Goal: Task Accomplishment & Management: Manage account settings

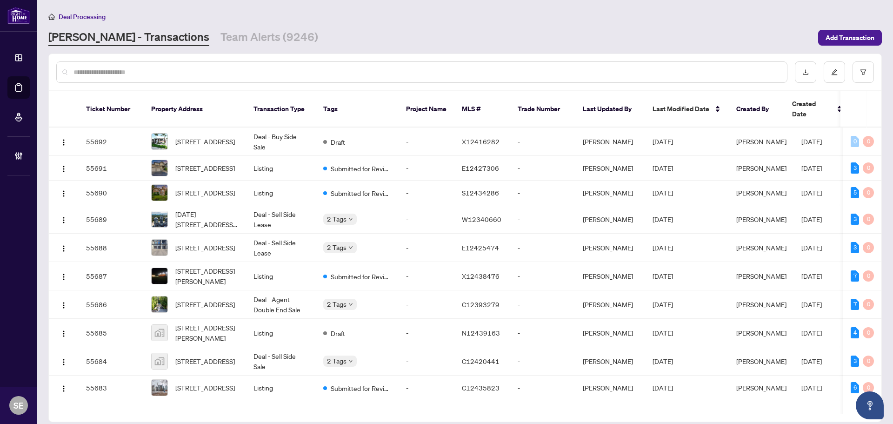
click at [120, 72] on input "text" at bounding box center [427, 72] width 706 height 10
paste input "*******"
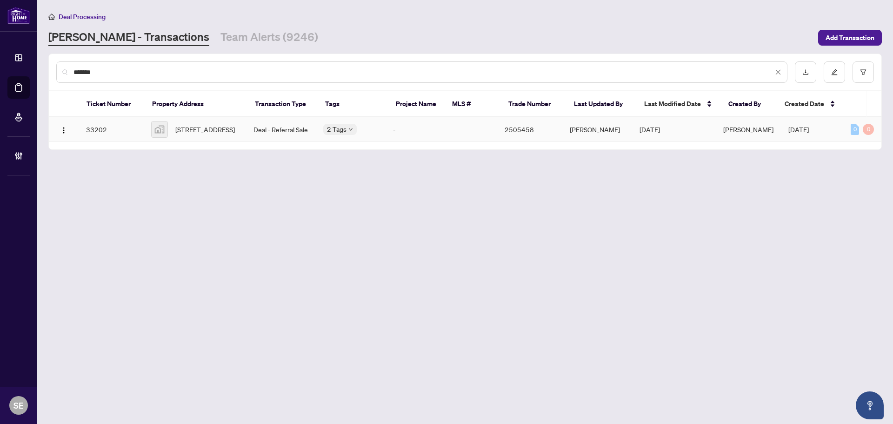
type input "*******"
click at [234, 129] on span "[STREET_ADDRESS]" at bounding box center [205, 129] width 60 height 10
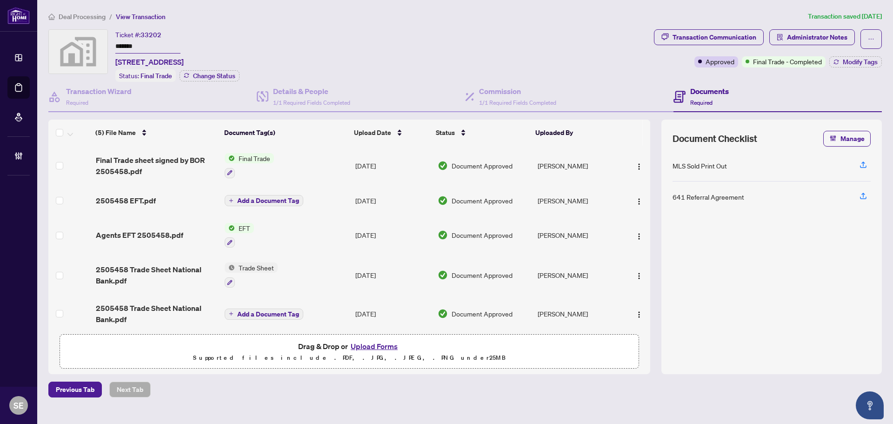
click at [379, 197] on td "[DATE]" at bounding box center [393, 201] width 82 height 30
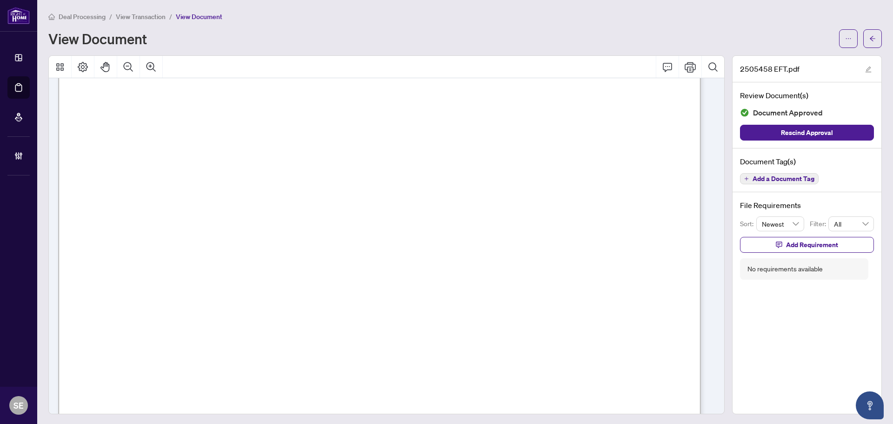
scroll to position [326, 0]
click at [872, 33] on button "button" at bounding box center [872, 38] width 19 height 19
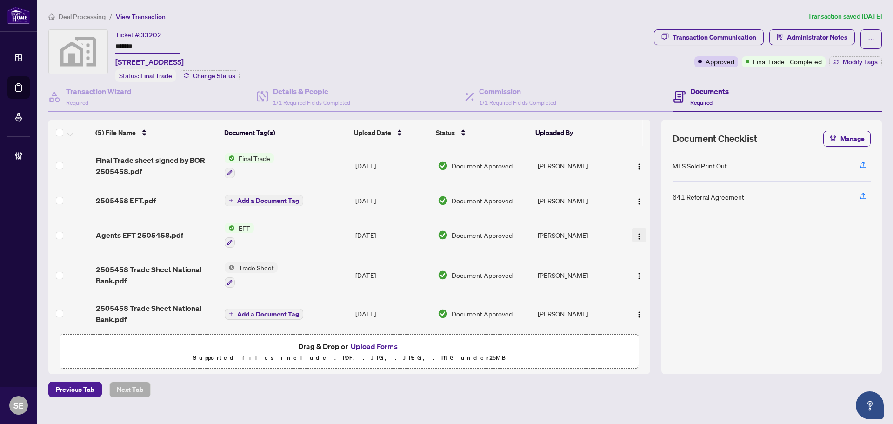
click at [639, 237] on img "button" at bounding box center [638, 236] width 7 height 7
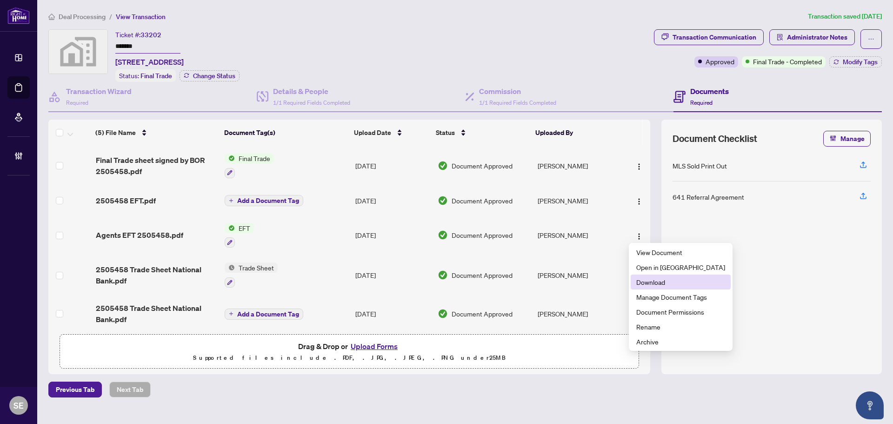
click at [661, 278] on span "Download" at bounding box center [680, 282] width 89 height 10
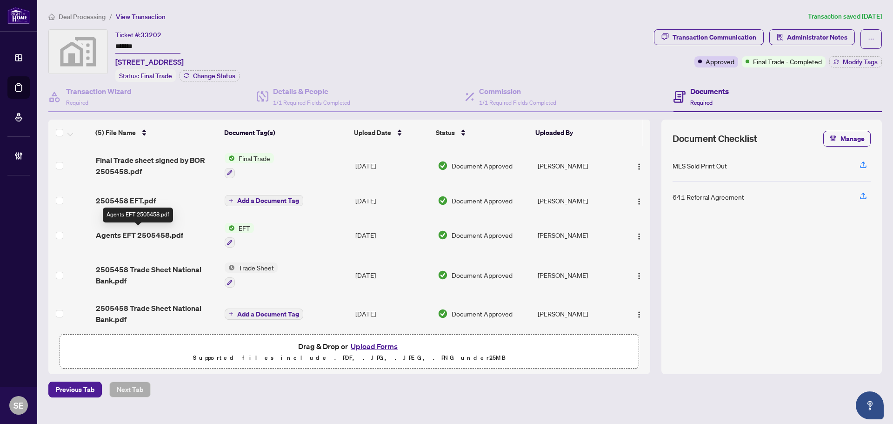
click at [169, 233] on span "Agents EFT 2505458.pdf" at bounding box center [139, 234] width 87 height 11
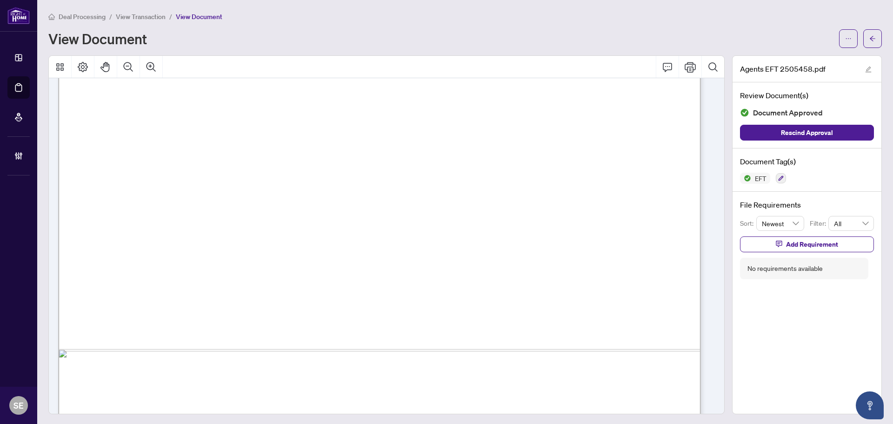
scroll to position [515, 0]
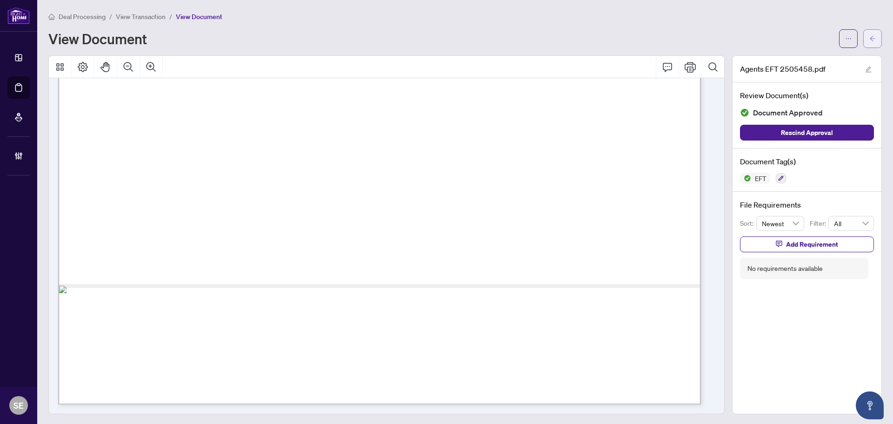
click at [872, 39] on button "button" at bounding box center [872, 38] width 19 height 19
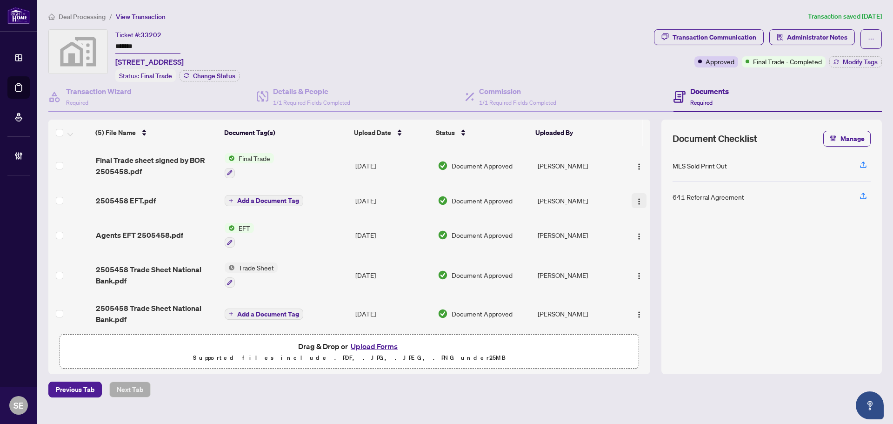
click at [635, 203] on img "button" at bounding box center [638, 201] width 7 height 7
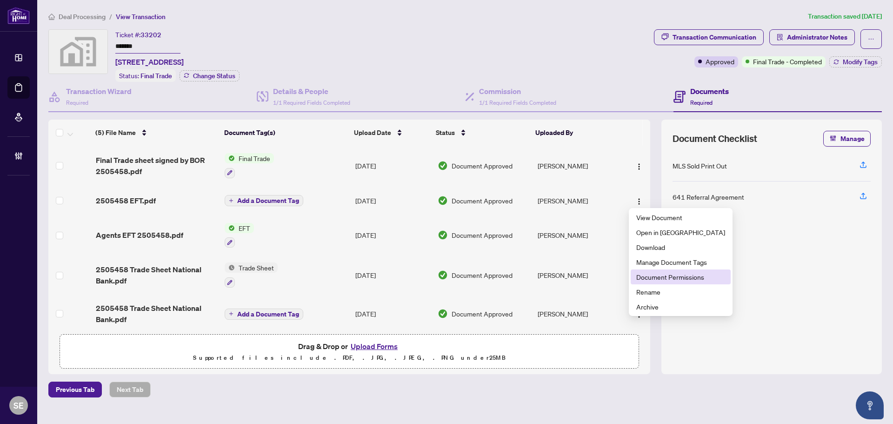
click at [672, 275] on span "Document Permissions" at bounding box center [680, 277] width 89 height 10
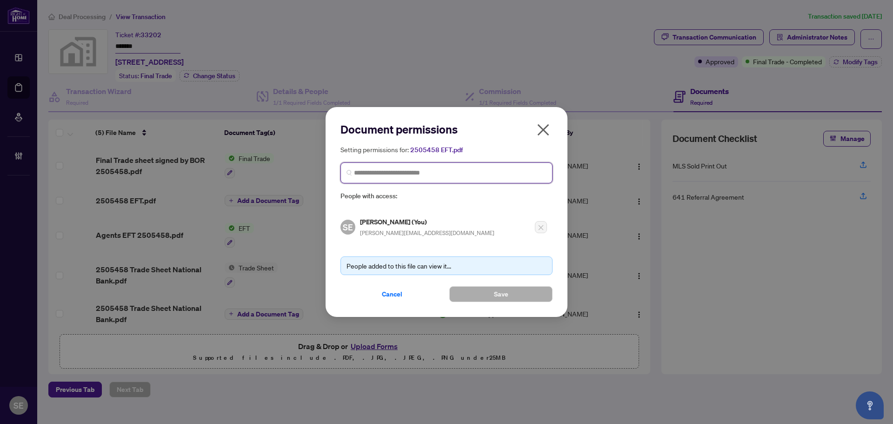
click at [428, 173] on input "search" at bounding box center [450, 173] width 193 height 10
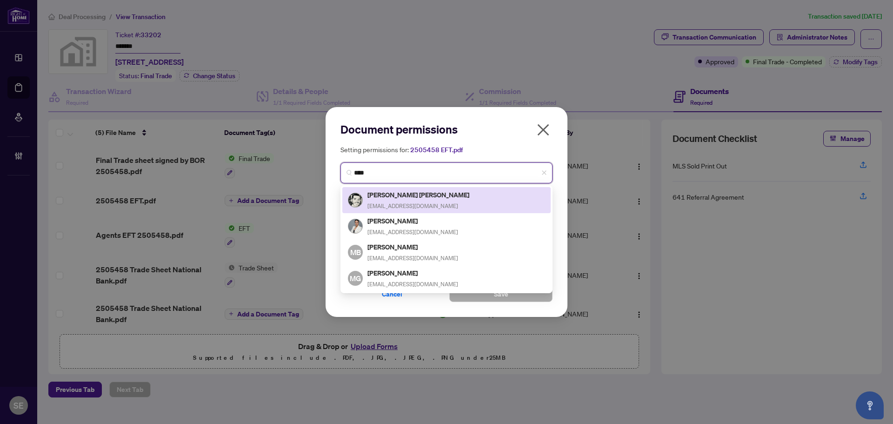
type input "****"
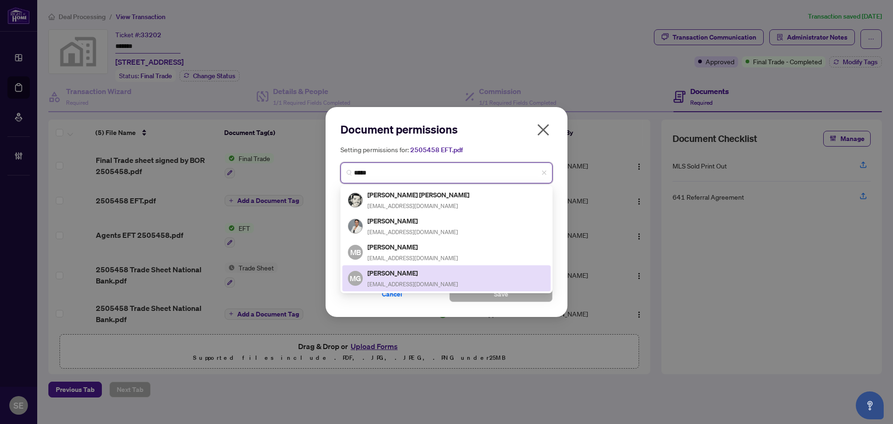
click at [404, 271] on h5 "[PERSON_NAME]" at bounding box center [413, 272] width 91 height 11
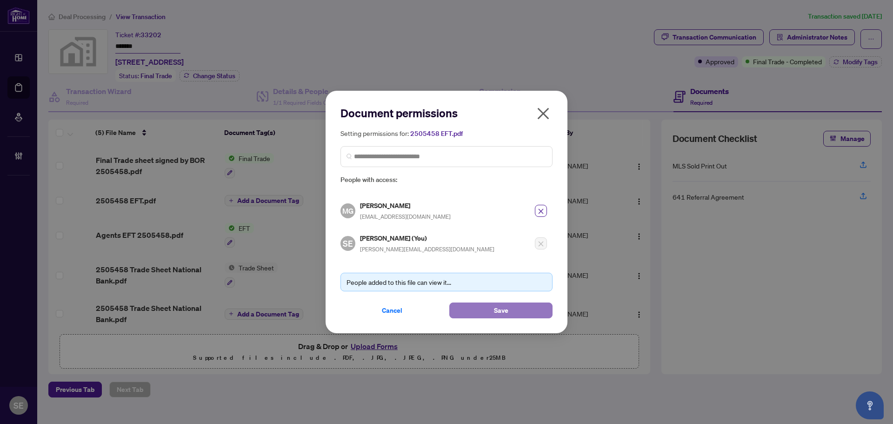
click at [500, 312] on span "Save" at bounding box center [501, 310] width 14 height 15
